Goal: Check status: Check status

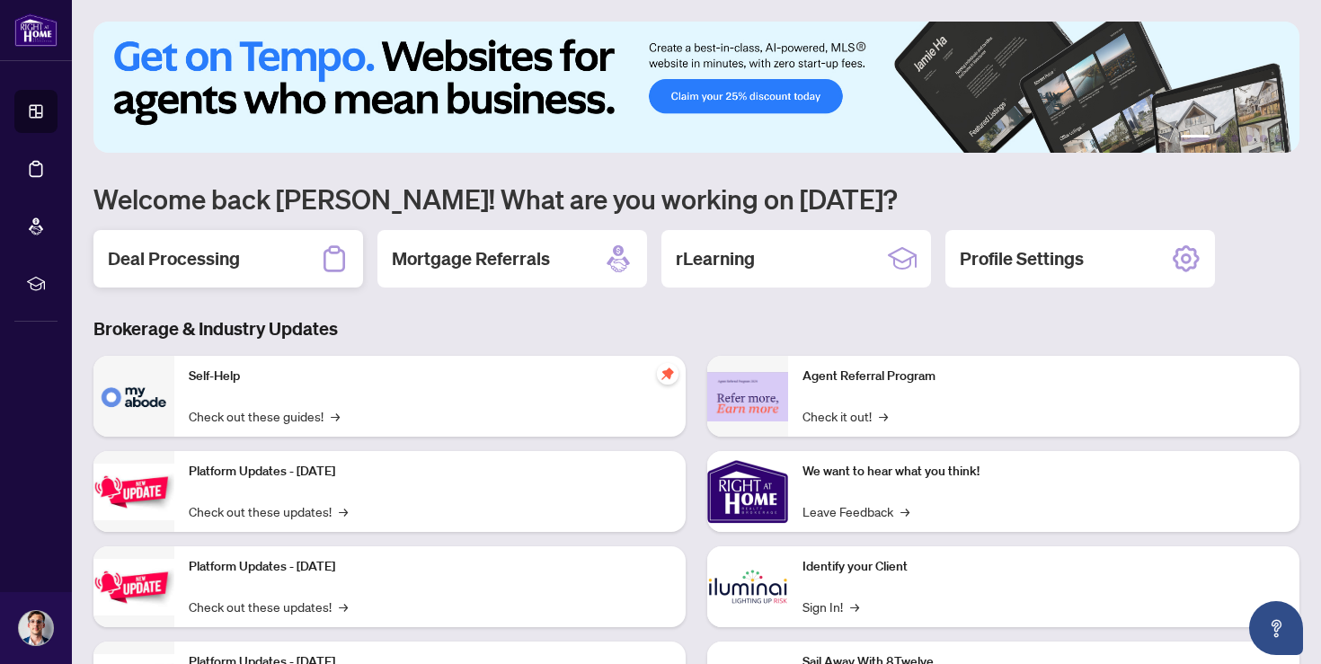
click at [223, 275] on div "Deal Processing" at bounding box center [228, 259] width 270 height 58
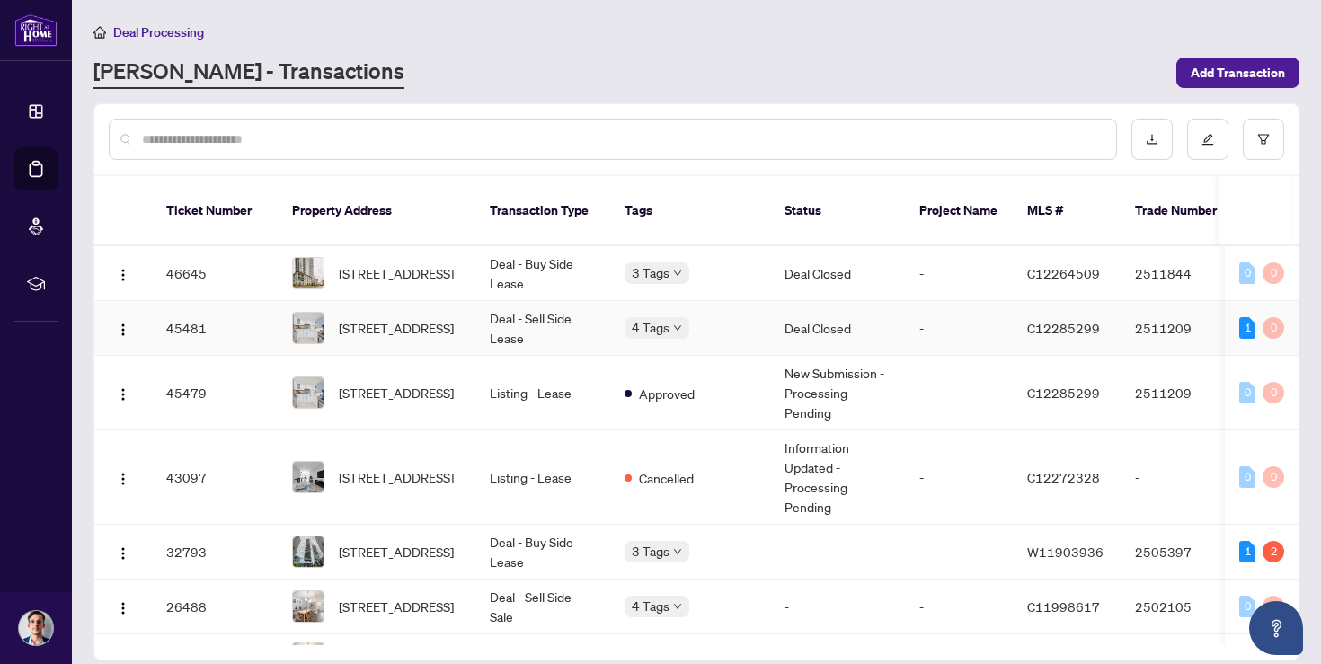
click at [896, 307] on td "Deal Closed" at bounding box center [837, 328] width 135 height 55
